Goal: Transaction & Acquisition: Purchase product/service

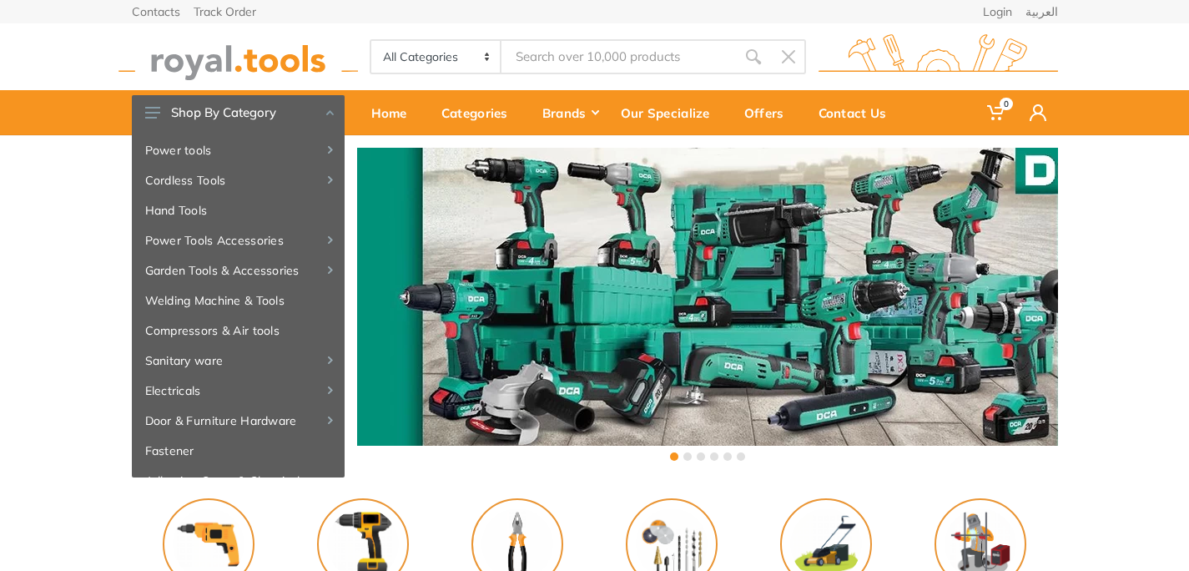
click at [592, 63] on input "Site search" at bounding box center [619, 56] width 234 height 35
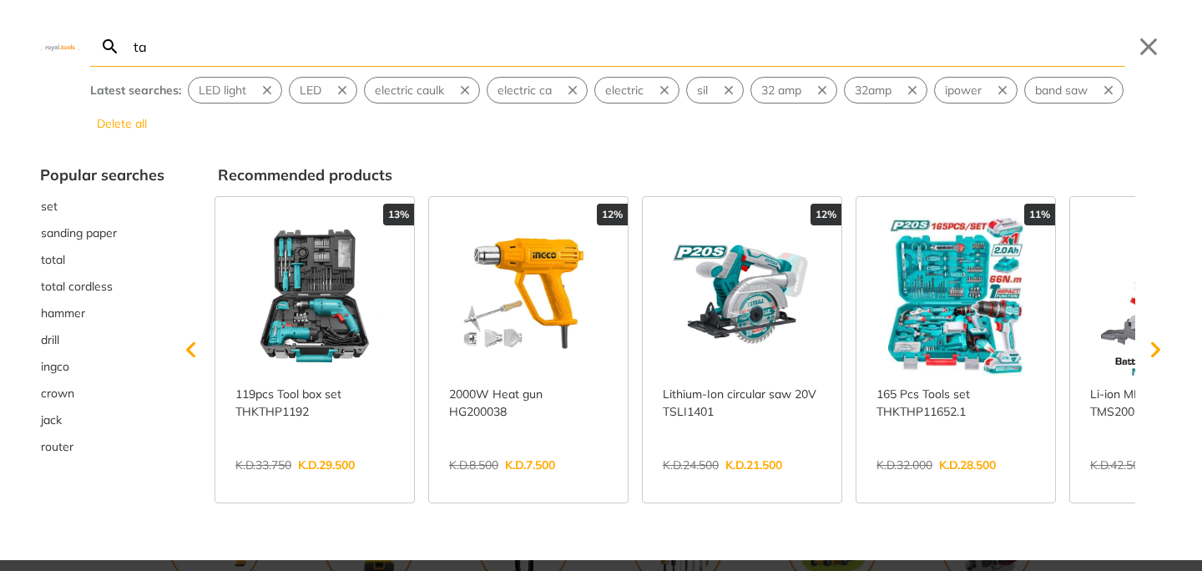
type input "tab"
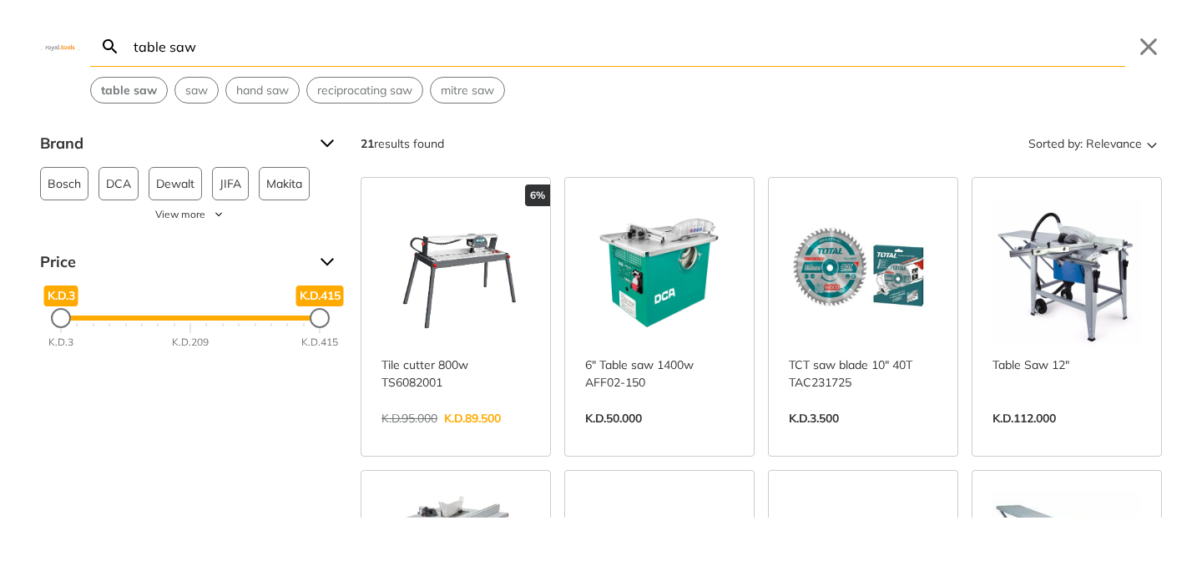
type input "table saw"
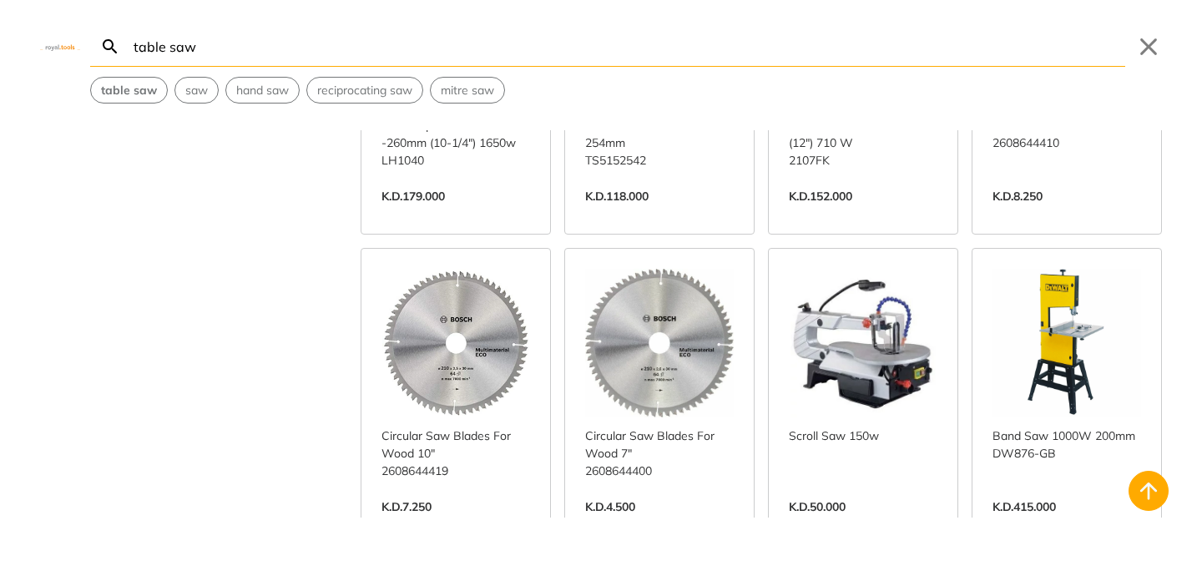
scroll to position [848, 0]
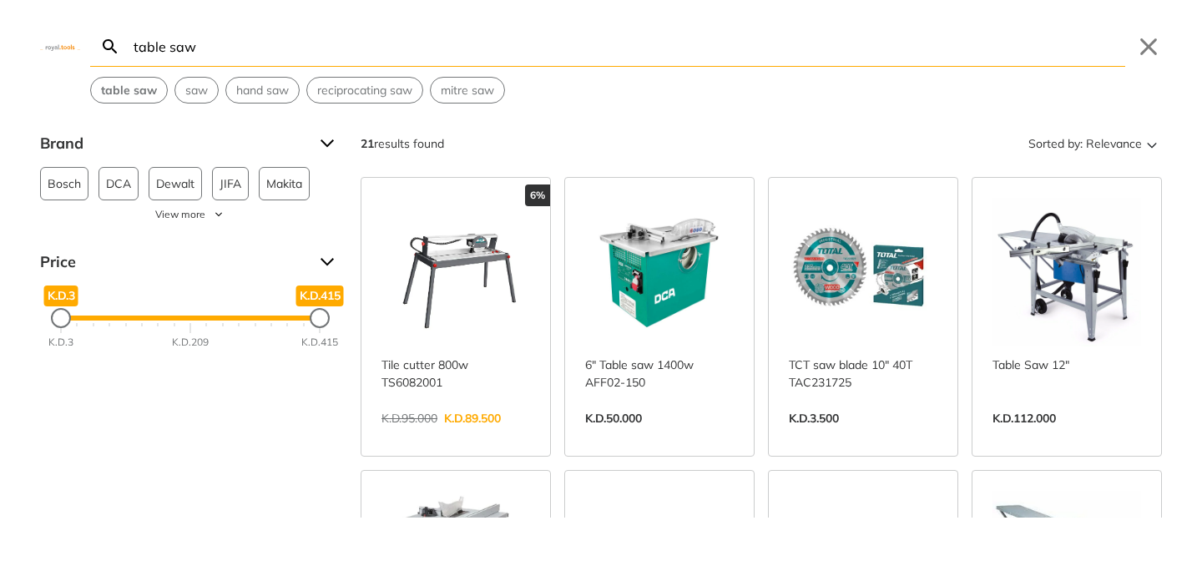
click at [654, 436] on link "View more →" at bounding box center [659, 436] width 149 height 0
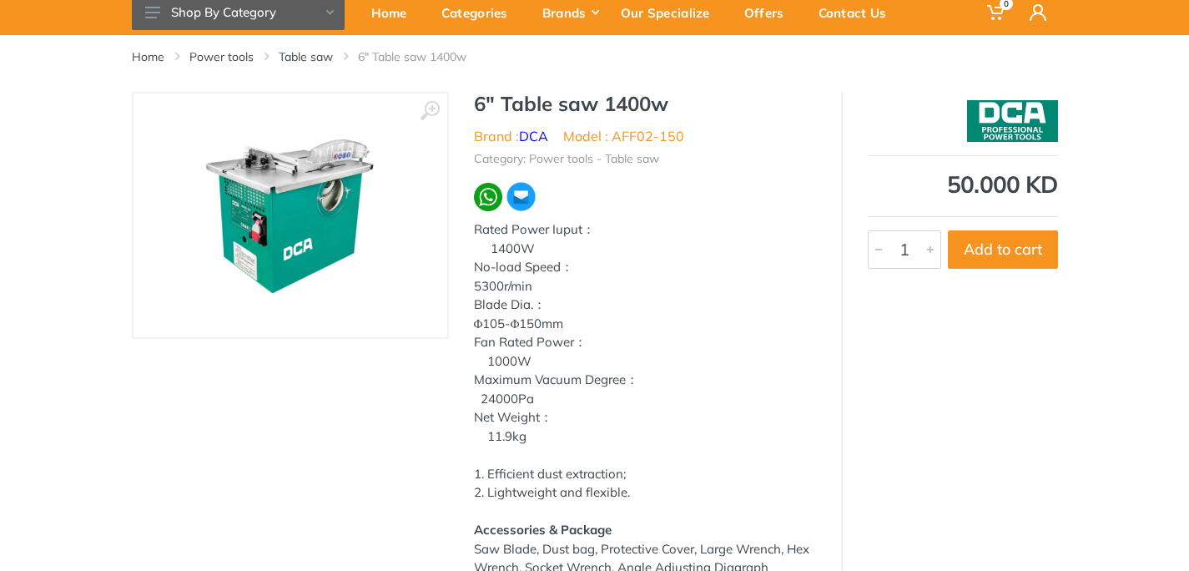
scroll to position [71, 0]
